Goal: Book appointment/travel/reservation

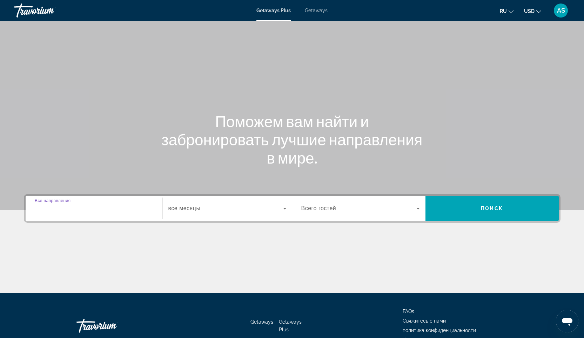
click at [126, 207] on input "Destination Все направления" at bounding box center [94, 209] width 119 height 8
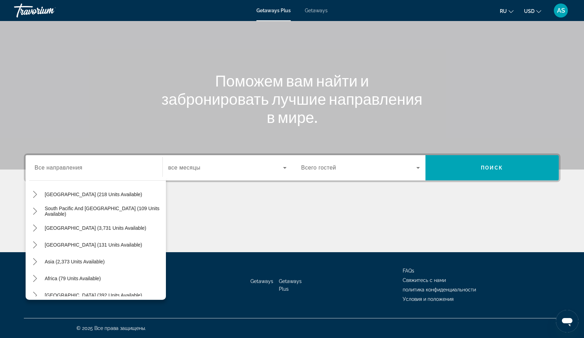
scroll to position [107, 0]
click at [34, 211] on icon "Toggle South Pacific and Oceania (109 units available) submenu" at bounding box center [35, 210] width 7 height 7
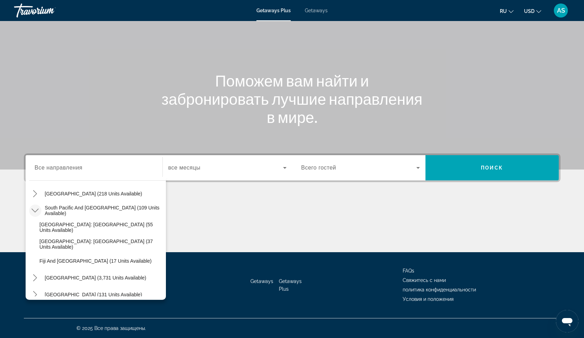
click at [34, 211] on icon "Toggle South Pacific and Oceania (109 units available) submenu" at bounding box center [35, 210] width 7 height 7
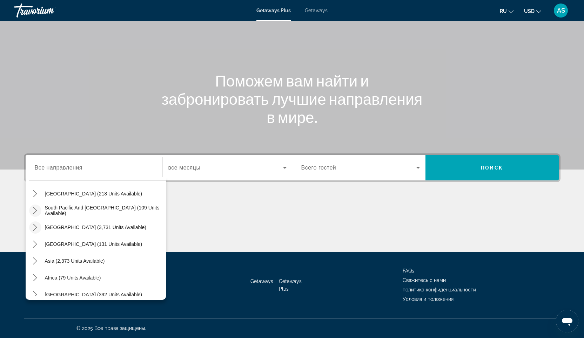
click at [35, 230] on icon "Toggle South America (3,731 units available) submenu" at bounding box center [35, 227] width 7 height 7
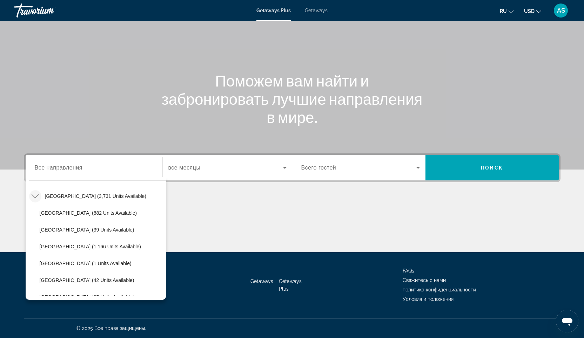
click at [38, 196] on icon "Toggle South America (3,731 units available) submenu" at bounding box center [35, 196] width 7 height 7
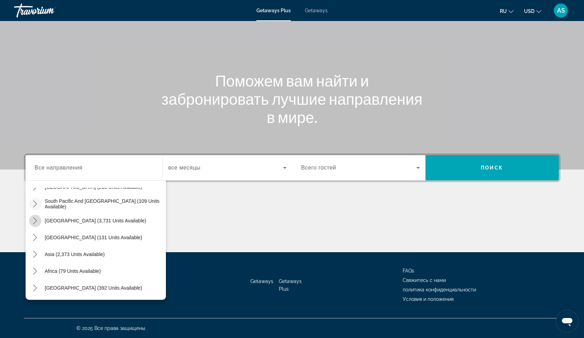
scroll to position [114, 0]
click at [36, 272] on icon "Toggle Africa (79 units available) submenu" at bounding box center [35, 271] width 7 height 7
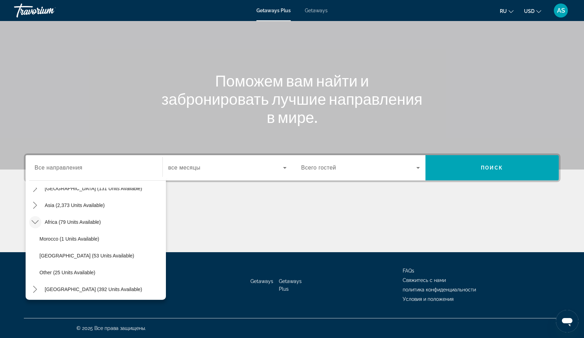
scroll to position [164, 0]
click at [35, 222] on icon "Toggle Africa (79 units available) submenu" at bounding box center [35, 221] width 7 height 4
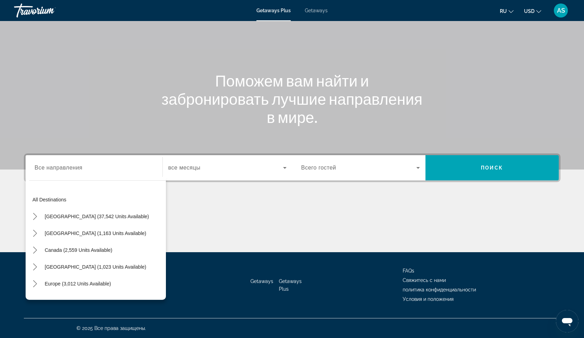
scroll to position [106, 0]
click at [34, 198] on icon "Toggle Europe (3,012 units available) submenu" at bounding box center [35, 198] width 7 height 7
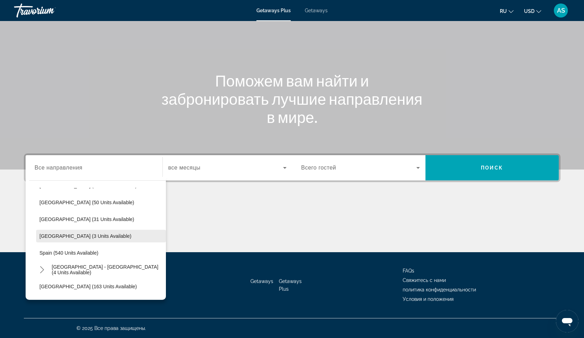
scroll to position [0, 0]
